Goal: Obtain resource: Obtain resource

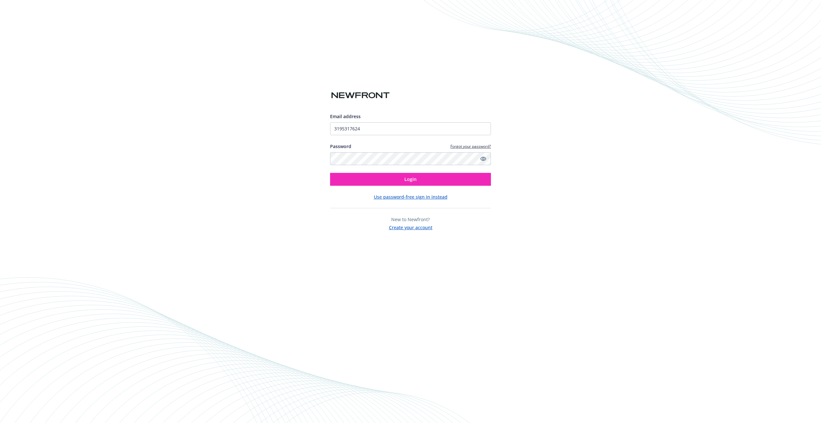
click at [343, 131] on input "3195317624" at bounding box center [410, 128] width 161 height 13
click at [305, 183] on div "Email address 3195317624 Password Forgot your password? Login Use password-free…" at bounding box center [410, 211] width 821 height 423
click at [364, 130] on input "3195317624" at bounding box center [410, 128] width 161 height 13
drag, startPoint x: 364, startPoint y: 128, endPoint x: 305, endPoint y: 126, distance: 58.6
click at [305, 126] on div "Email address 3195317624 Password Forgot your password? Login Use password-free…" at bounding box center [410, 211] width 821 height 423
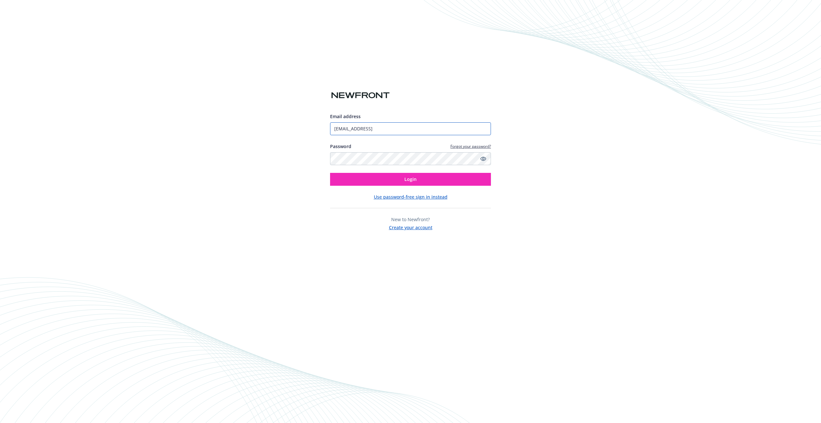
type input "[EMAIL_ADDRESS]"
click at [305, 126] on div "Email address jbrekke@vidalung.ai Password Forgot your password? Login Use pass…" at bounding box center [410, 211] width 821 height 423
click at [394, 180] on button "Login" at bounding box center [410, 179] width 161 height 13
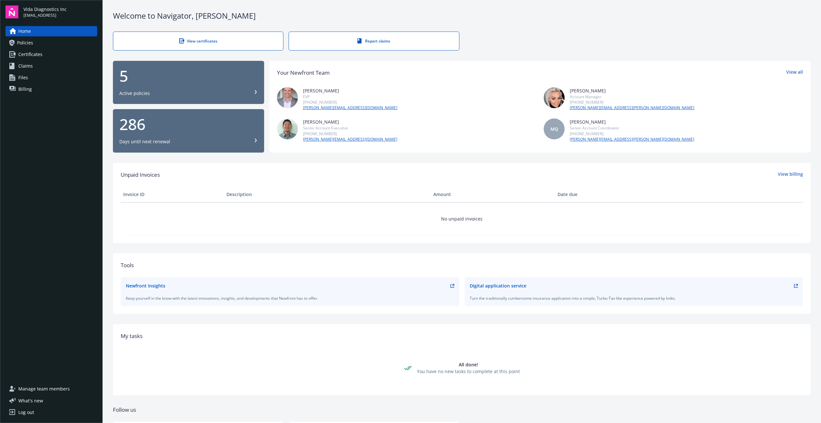
click at [28, 53] on span "Certificates" at bounding box center [30, 54] width 24 height 10
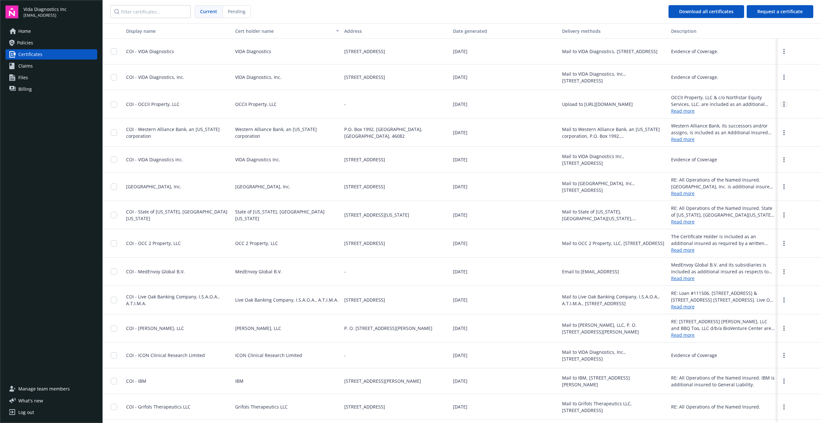
click at [784, 106] on circle "more" at bounding box center [784, 106] width 1 height 1
click at [757, 117] on link "Download" at bounding box center [767, 117] width 42 height 13
click at [776, 14] on span "Request a certificate" at bounding box center [779, 11] width 45 height 6
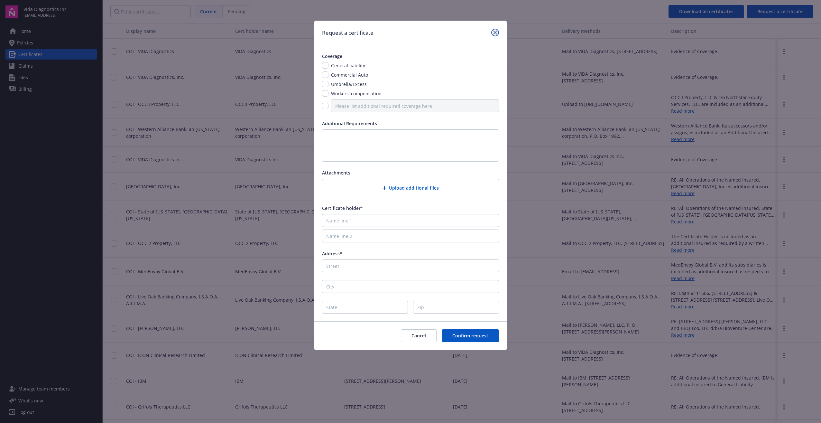
click at [493, 31] on link "close" at bounding box center [495, 33] width 8 height 8
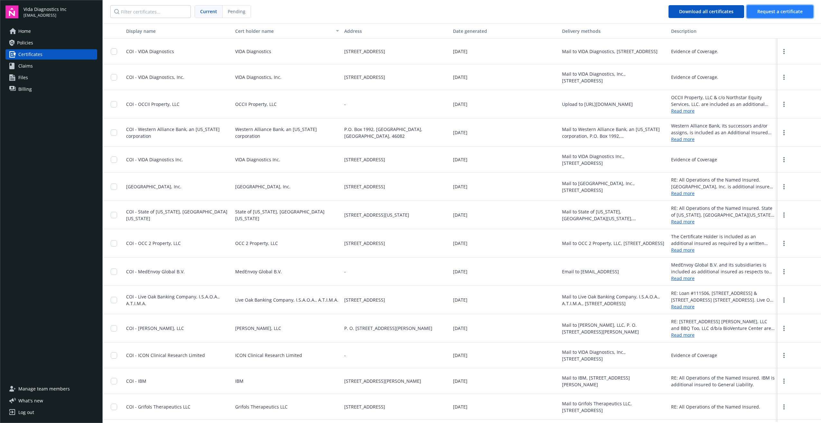
click at [766, 9] on span "Request a certificate" at bounding box center [779, 11] width 45 height 6
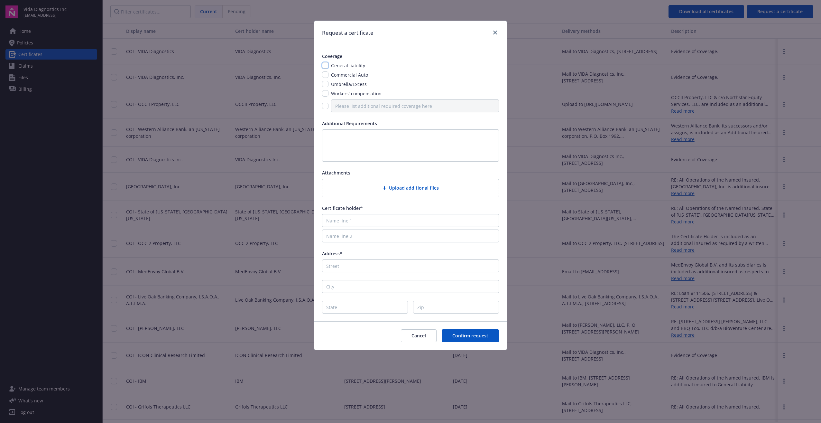
click at [325, 66] on input "checkbox" at bounding box center [325, 65] width 6 height 6
checkbox input "true"
click at [326, 74] on input "checkbox" at bounding box center [325, 74] width 6 height 6
checkbox input "true"
click at [325, 82] on input "checkbox" at bounding box center [325, 84] width 6 height 6
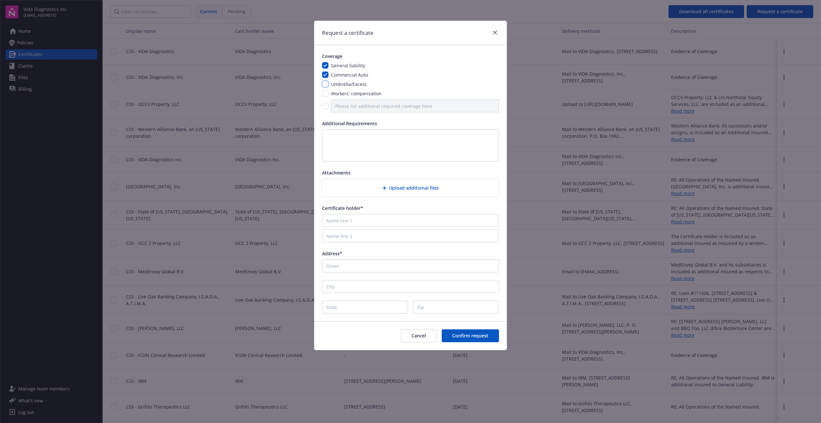
checkbox input "true"
click at [326, 107] on input "checkbox" at bounding box center [325, 106] width 6 height 6
checkbox input "true"
click at [342, 105] on input "Please list additional required coverage here" at bounding box center [415, 105] width 168 height 13
type input "E&O w/ Cyber Liability"
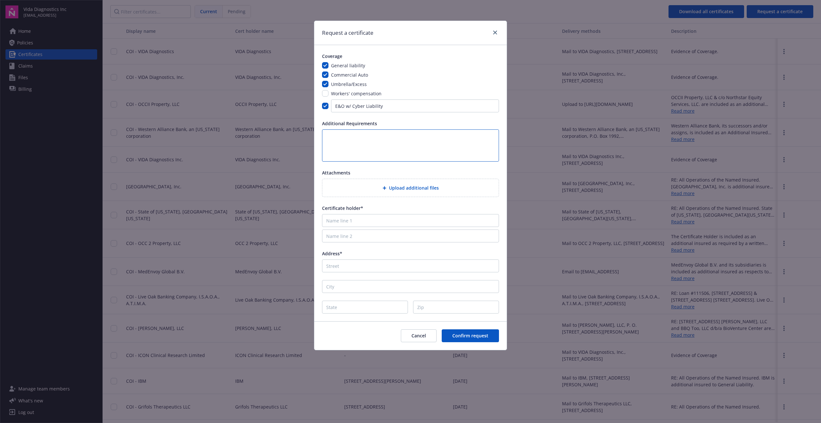
click at [338, 137] on textarea at bounding box center [410, 145] width 177 height 32
click at [327, 137] on textarea at bounding box center [410, 145] width 177 height 32
paste textarea "Per the requirements of your lease, we are requesting a current copy of your Ce…"
click at [368, 135] on textarea "From our Landlord: Per the requirements of your lease, we are requesting a curr…" at bounding box center [410, 145] width 177 height 32
click at [398, 154] on textarea "From our Landlord: Per the requirements of your lease, we are requesting a curr…" at bounding box center [410, 145] width 177 height 32
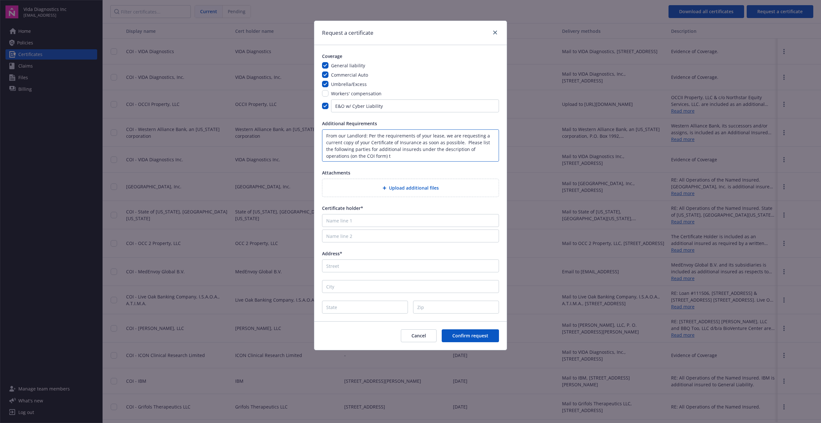
scroll to position [1, 0]
drag, startPoint x: 392, startPoint y: 154, endPoint x: 431, endPoint y: 156, distance: 38.6
click at [431, 156] on textarea "From our Landlord: Per the requirements of your lease, we are requesting a curr…" at bounding box center [410, 145] width 177 height 32
click at [464, 141] on textarea "From our Landlord: Per the requirements of your lease, we are requesting a curr…" at bounding box center [410, 145] width 177 height 32
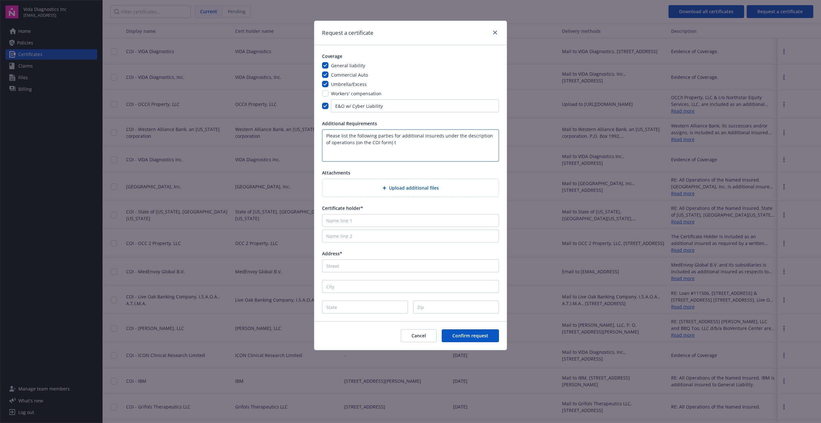
click at [410, 141] on textarea "Please list the following parties for additional insureds under the description…" at bounding box center [410, 145] width 177 height 32
click at [394, 144] on textarea "Please list the following parties for additional insureds under the description…" at bounding box center [410, 145] width 177 height 32
paste textarea "Northstar Equity Services, LLC, Won Huh, LLC, & OCC 2 Property, LLC"
click at [407, 153] on textarea "Please list the following parties for additional insureds under the description…" at bounding box center [410, 145] width 177 height 32
type textarea "Please list the following parties for additional insureds under the description…"
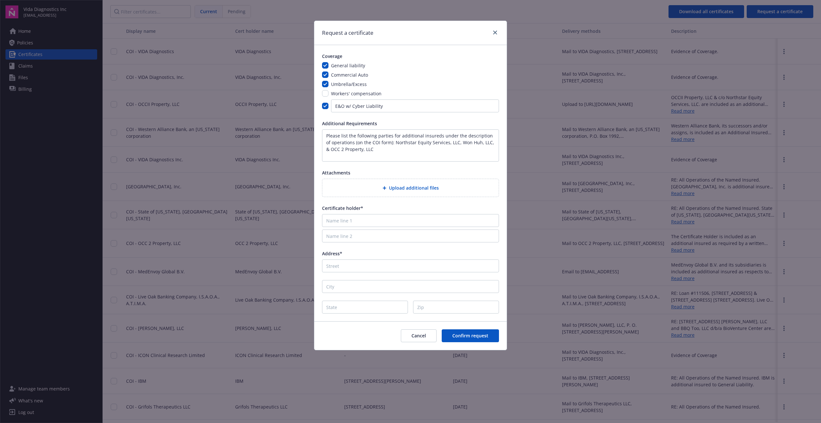
click at [387, 169] on div "Coverage General liability Commercial Auto Umbrella/Excess Workers' compensatio…" at bounding box center [410, 183] width 192 height 276
click at [342, 220] on input "Name line 1" at bounding box center [410, 220] width 177 height 13
type input "OCC 2 Property, LLC"
click at [392, 208] on div "Certificate holder*" at bounding box center [410, 208] width 177 height 7
click at [339, 265] on input "Address*" at bounding box center [410, 265] width 177 height 13
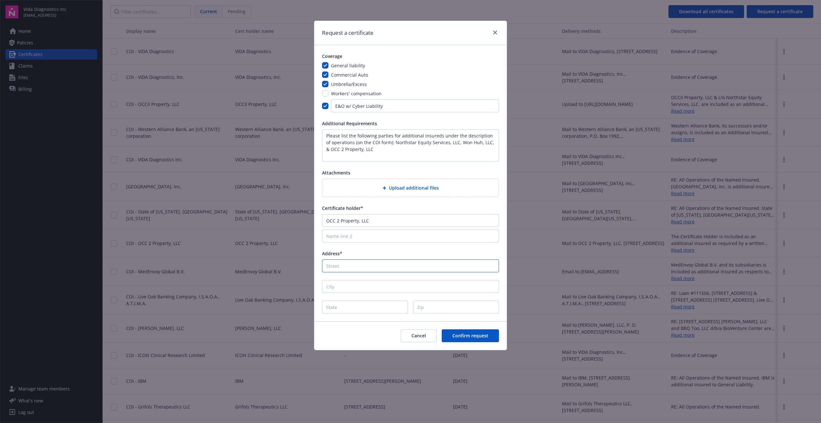
click at [336, 263] on input "Address*" at bounding box center [410, 265] width 177 height 13
type input "[STREET_ADDRESS]"
click at [319, 262] on div "Coverage General liability Commercial Auto Umbrella/Excess Workers' compensatio…" at bounding box center [410, 183] width 192 height 276
click at [339, 286] on input "City" at bounding box center [410, 286] width 177 height 13
type input "Edina"
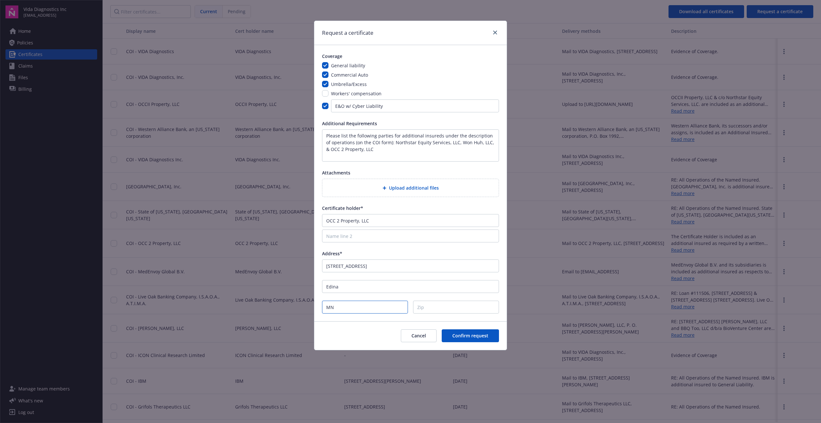
type input "MN"
type input "55439"
click at [320, 300] on div "Coverage General liability Commercial Auto Umbrella/Excess Workers' compensatio…" at bounding box center [410, 183] width 192 height 276
click at [468, 337] on span "Confirm request" at bounding box center [470, 335] width 36 height 6
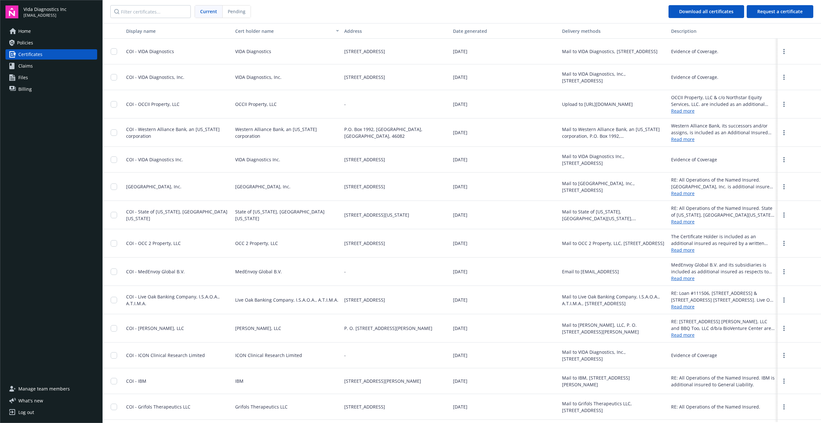
click at [682, 250] on link "Read more" at bounding box center [723, 249] width 104 height 7
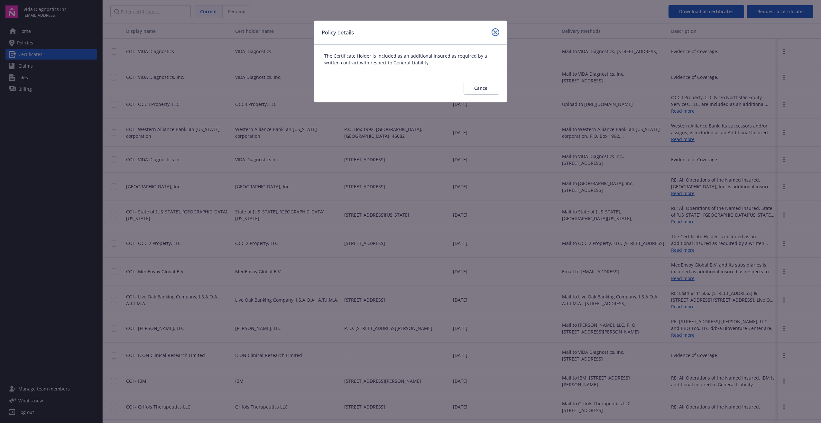
click at [497, 32] on icon "close" at bounding box center [496, 32] width 4 height 4
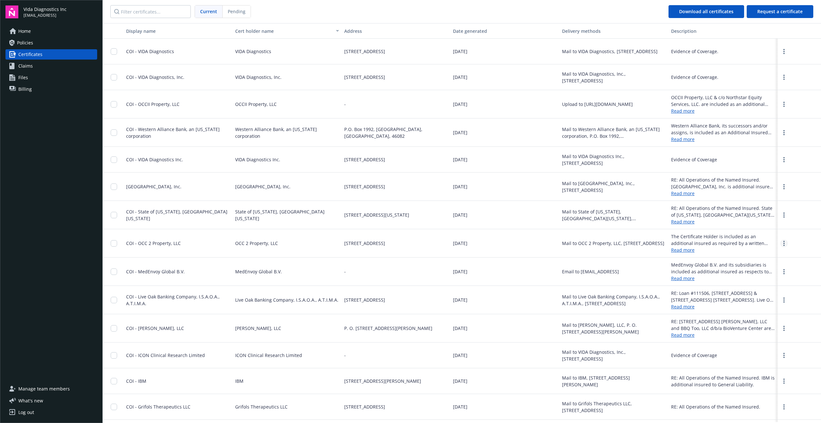
click at [784, 243] on circle "more" at bounding box center [784, 243] width 1 height 1
click at [761, 255] on link "Download" at bounding box center [767, 256] width 42 height 13
click at [532, 9] on nav "Current Pending Download all certificates Request a certificate" at bounding box center [462, 11] width 719 height 23
